Goal: Task Accomplishment & Management: Manage account settings

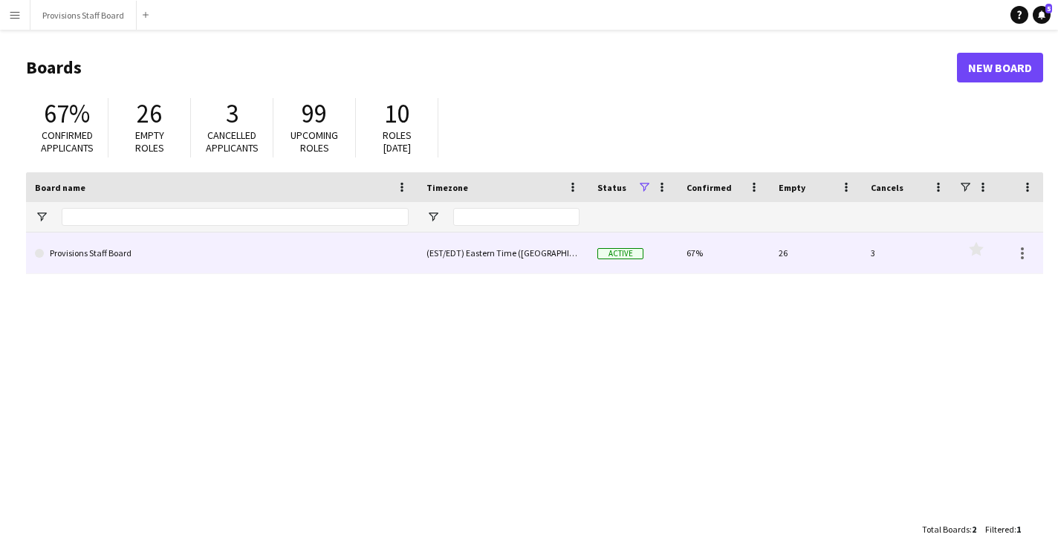
click at [358, 245] on link "Provisions Staff Board" at bounding box center [222, 254] width 374 height 42
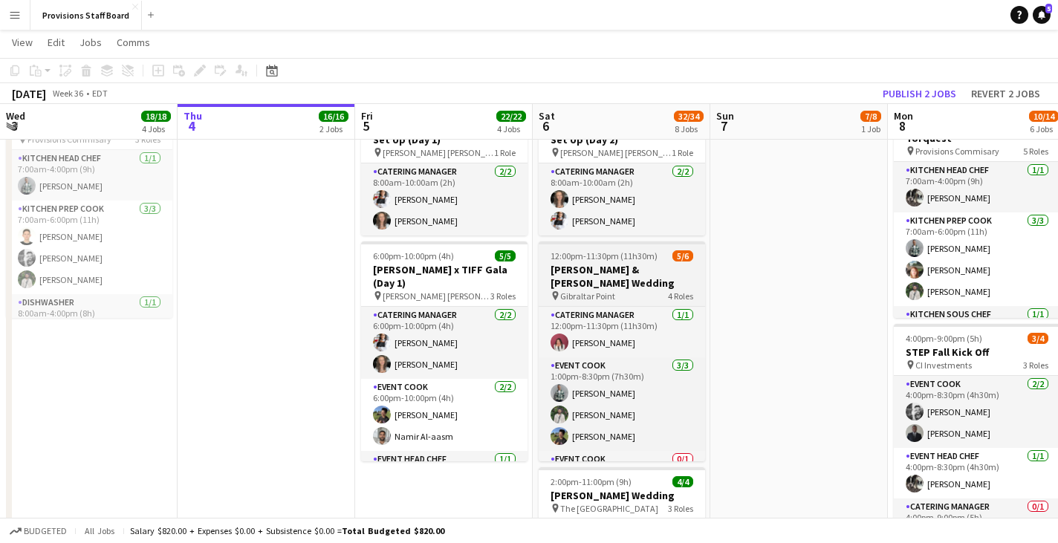
click at [605, 259] on span "12:00pm-11:30pm (11h30m)" at bounding box center [603, 255] width 107 height 11
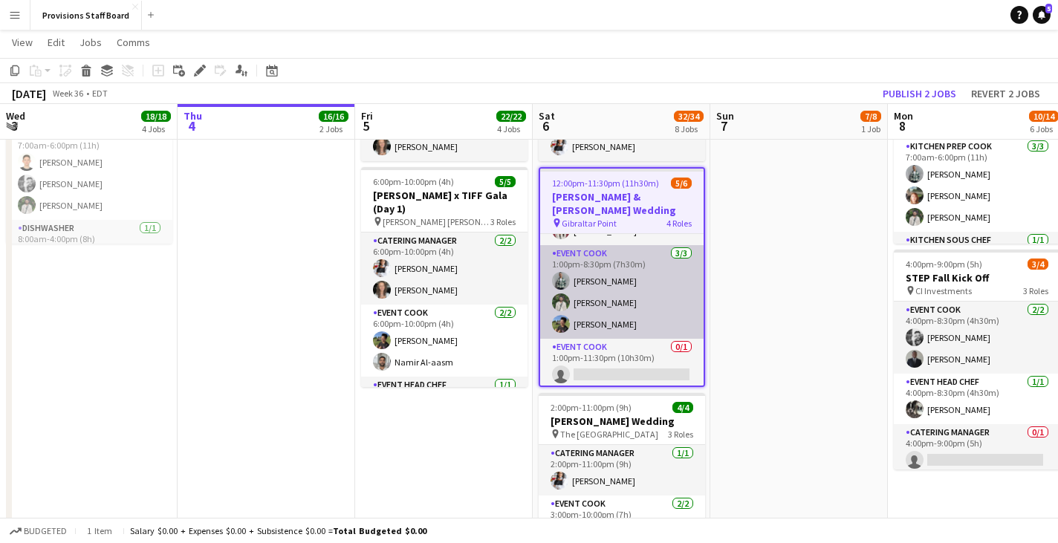
scroll to position [80, 0]
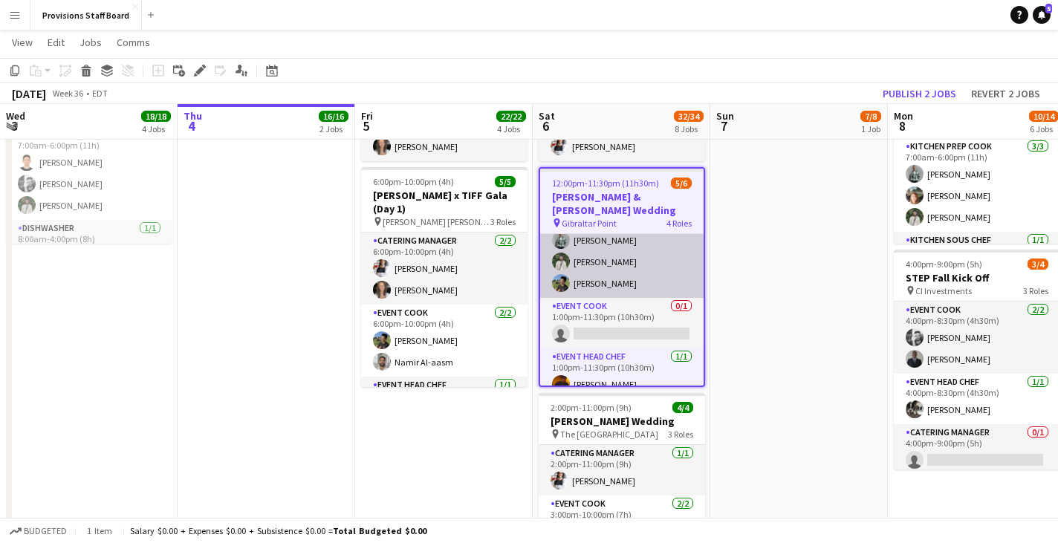
click at [579, 272] on app-card-role "Event Cook [DATE] 1:00pm-8:30pm (7h30m) [PERSON_NAME] [PERSON_NAME] [PERSON_NAM…" at bounding box center [621, 251] width 163 height 94
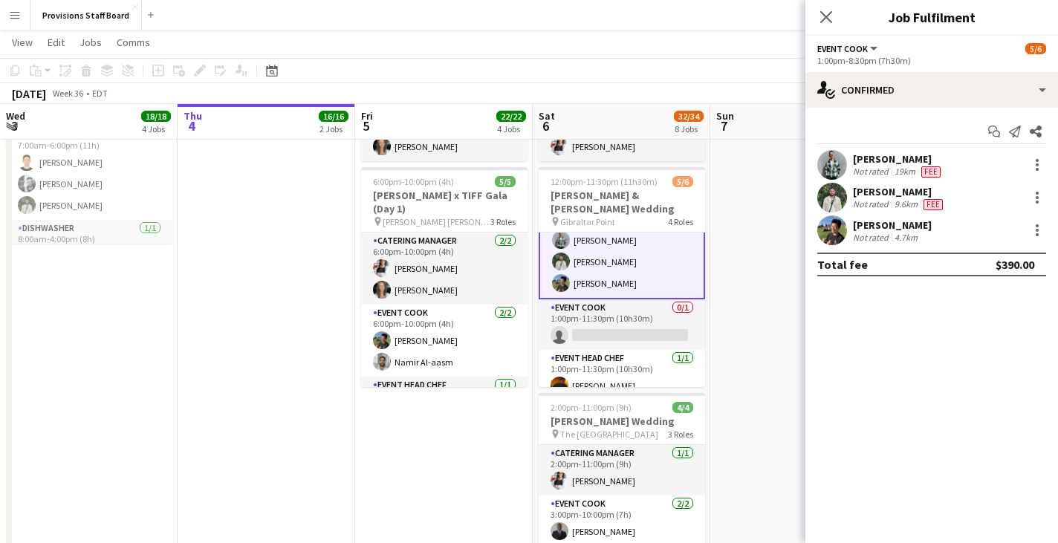
click at [831, 235] on app-user-avatar at bounding box center [832, 230] width 30 height 30
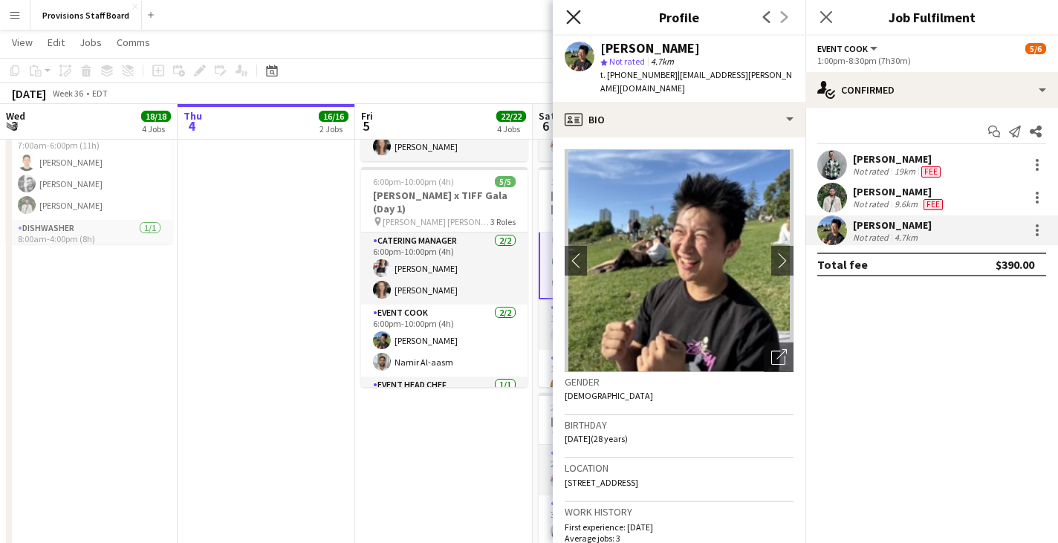
click at [577, 13] on icon at bounding box center [573, 17] width 14 height 14
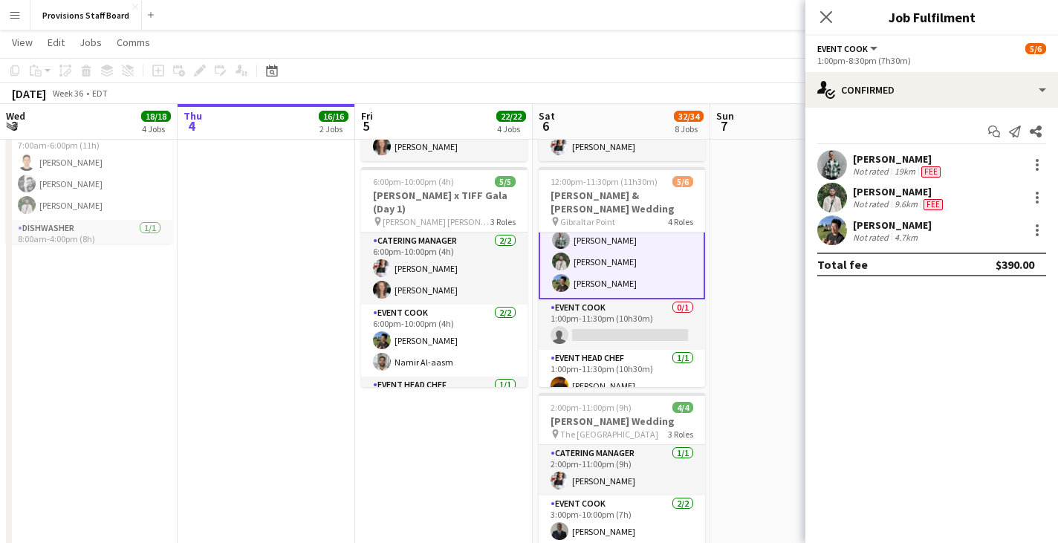
click at [833, 7] on div "Close pop-in" at bounding box center [826, 17] width 42 height 34
click at [831, 13] on icon "Close pop-in" at bounding box center [826, 17] width 14 height 14
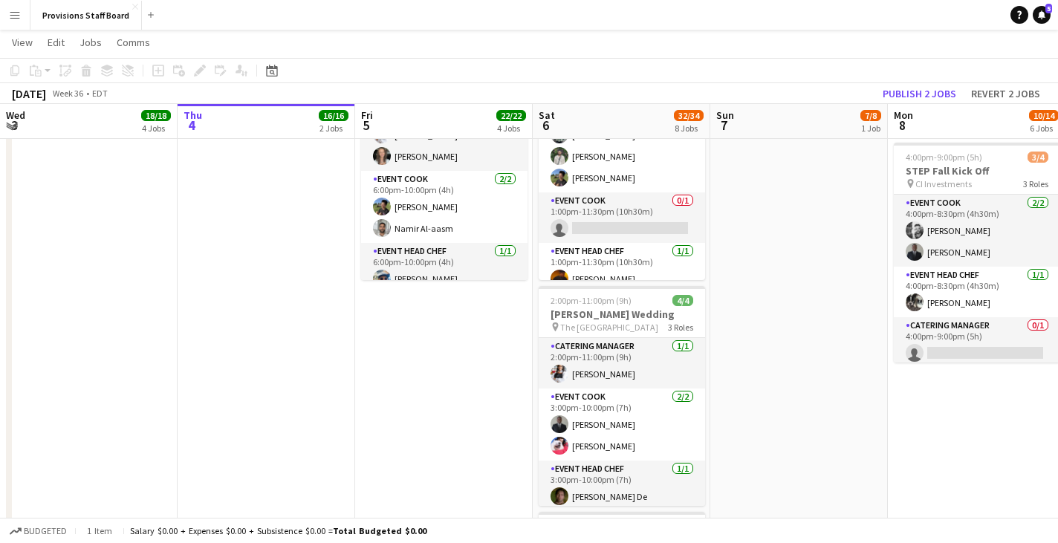
scroll to position [0, 0]
